Goal: Share content: Share content

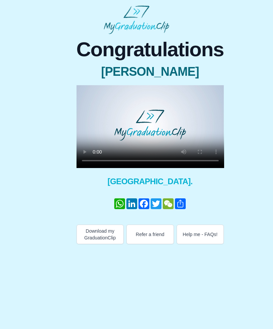
click at [143, 13] on img at bounding box center [137, 19] width 66 height 29
click at [137, 13] on img at bounding box center [137, 19] width 66 height 29
click at [151, 131] on video at bounding box center [151, 126] width 148 height 83
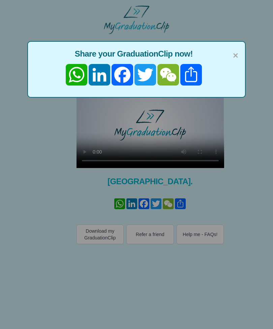
click at [194, 78] on link "Share" at bounding box center [191, 75] width 23 height 22
click at [195, 80] on link "Share" at bounding box center [191, 75] width 23 height 22
click at [233, 60] on span "×" at bounding box center [235, 56] width 5 height 14
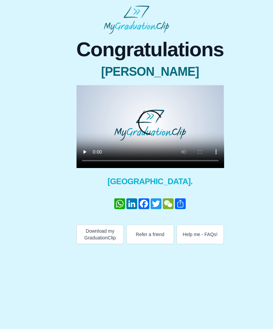
click at [184, 207] on link "Share" at bounding box center [180, 204] width 12 height 11
